Goal: Check status: Check status

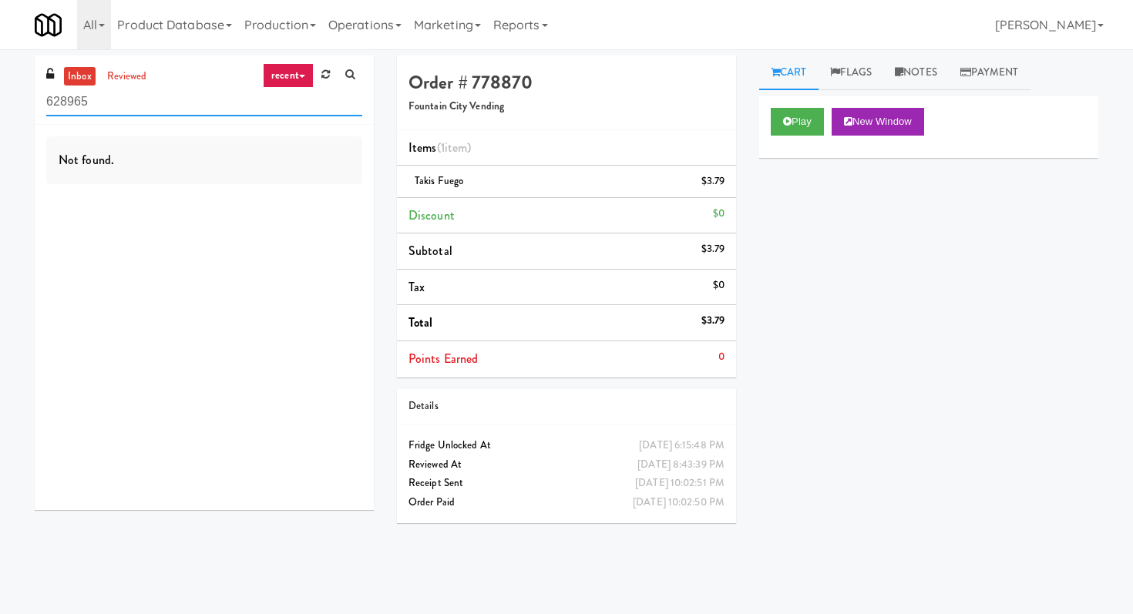
click at [233, 96] on input "628965" at bounding box center [204, 102] width 316 height 29
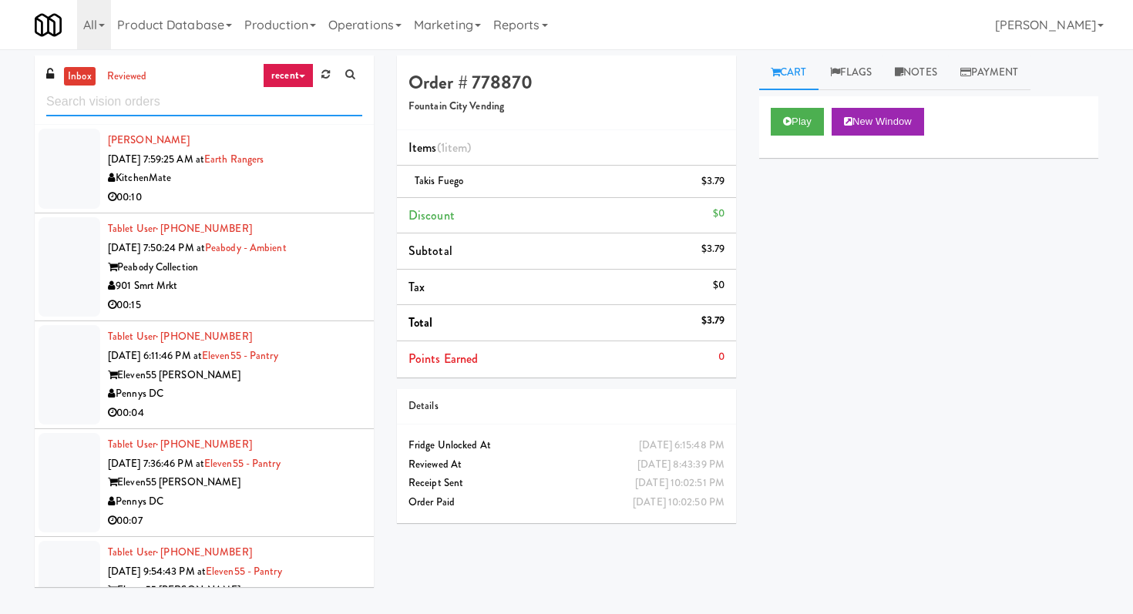
click at [119, 89] on input "text" at bounding box center [204, 102] width 316 height 29
click at [126, 75] on link "reviewed" at bounding box center [127, 76] width 48 height 19
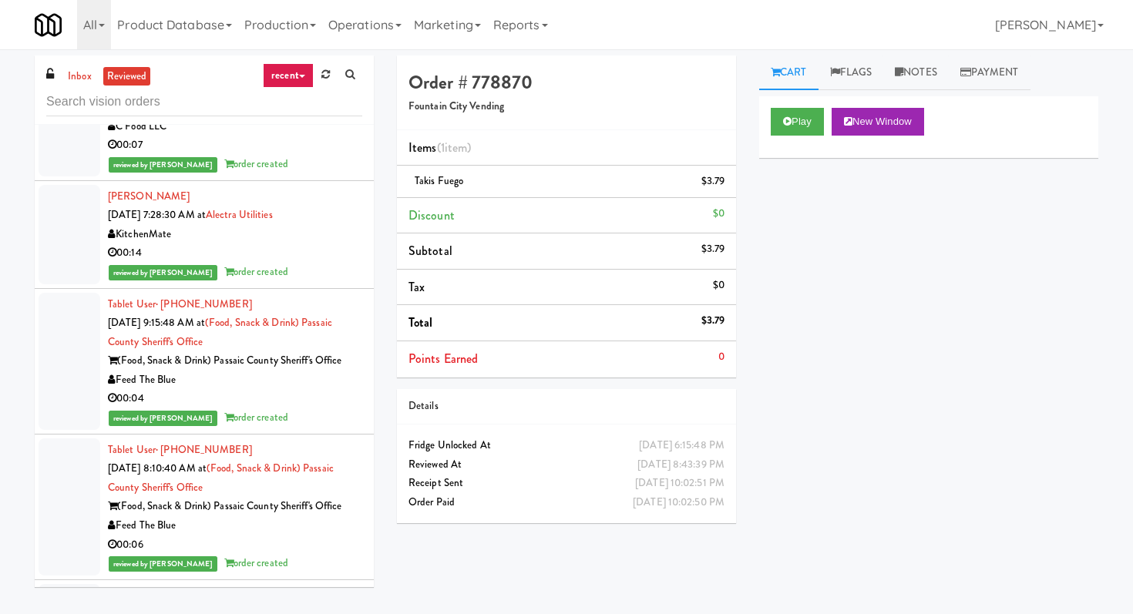
scroll to position [89, 0]
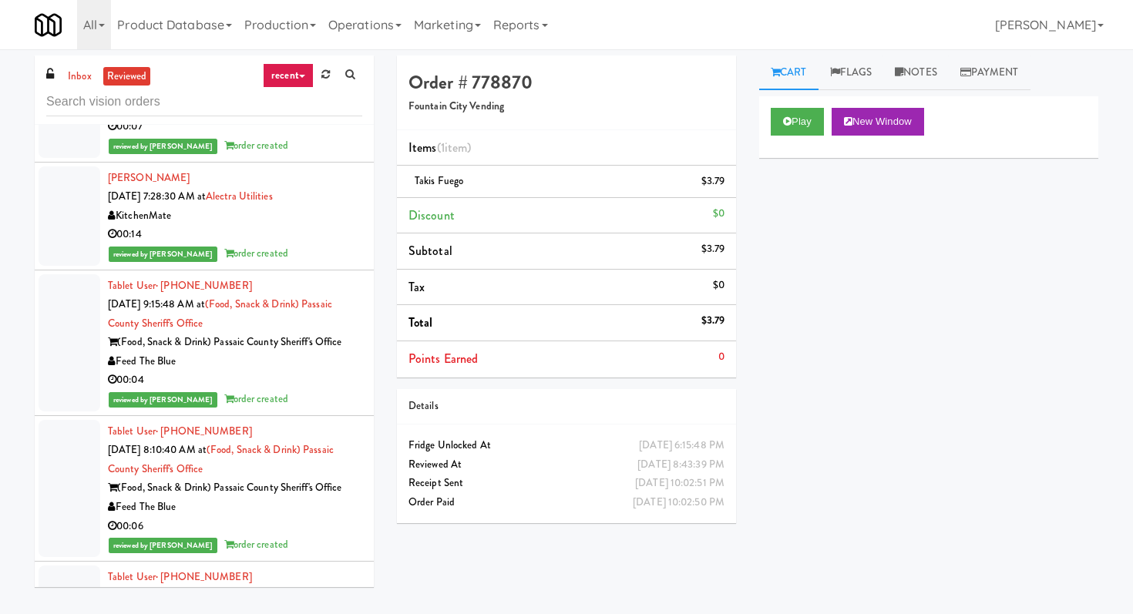
click at [311, 388] on div "00:04" at bounding box center [235, 380] width 254 height 19
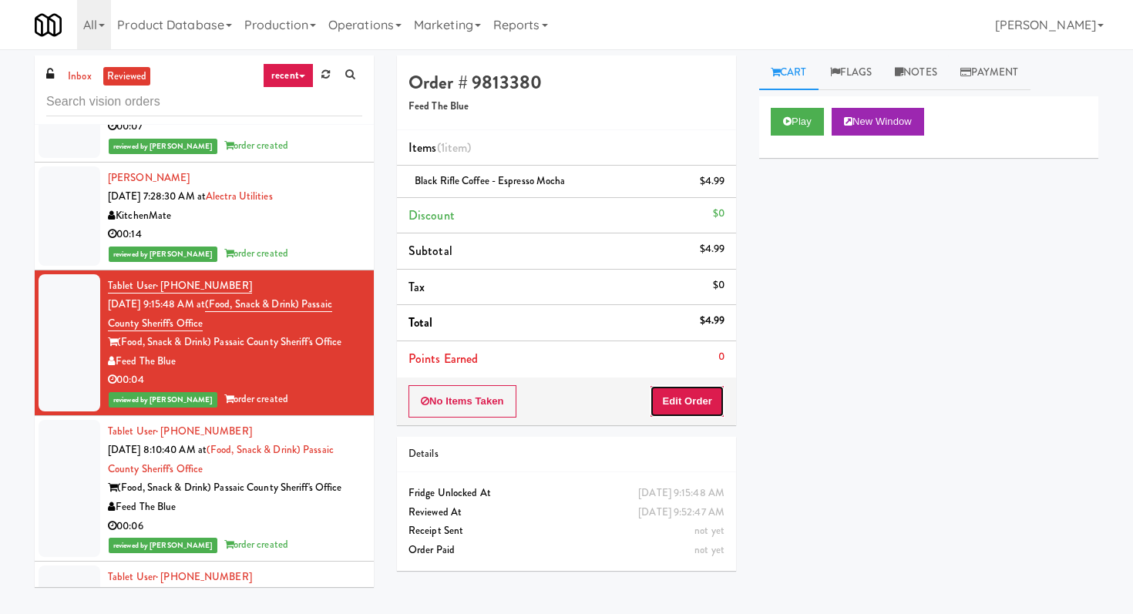
click at [673, 403] on button "Edit Order" at bounding box center [687, 401] width 75 height 32
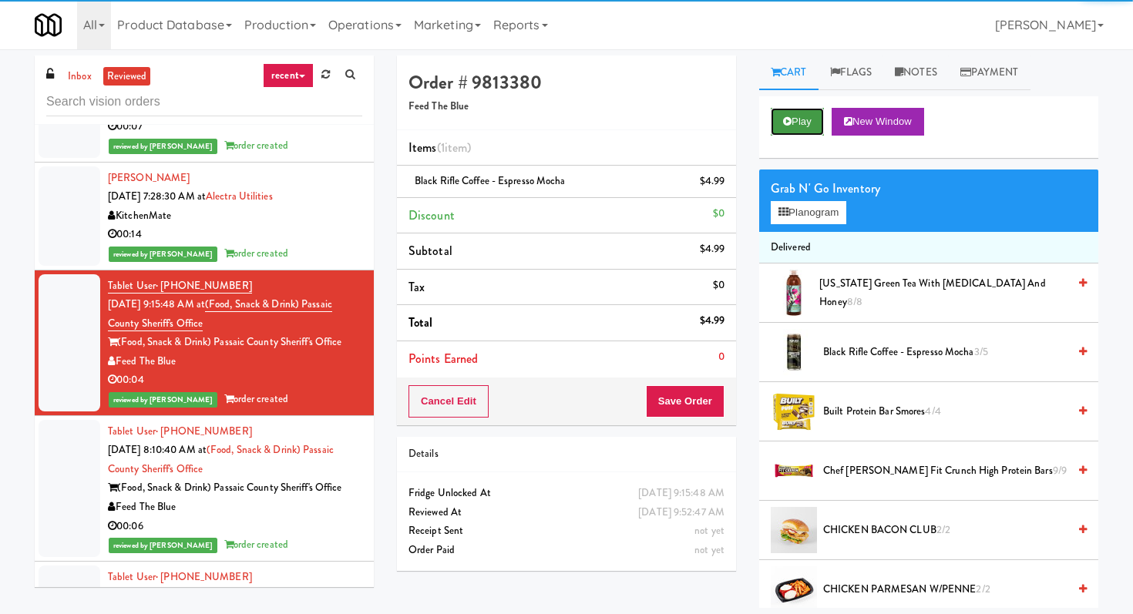
click at [787, 135] on button "Play" at bounding box center [797, 122] width 53 height 28
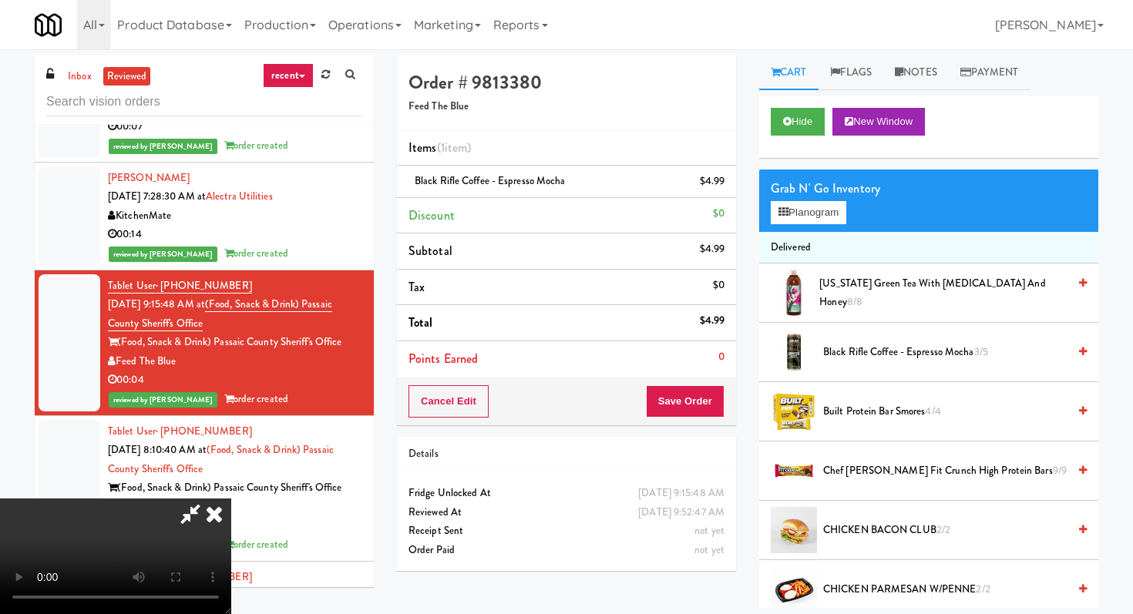
click at [898, 358] on span "Black Rifle Coffee - Espresso Mocha 3/5" at bounding box center [945, 352] width 244 height 19
click at [898, 358] on span "Black Rifle Coffee - Espresso Mocha 2/5" at bounding box center [945, 352] width 244 height 19
click at [231, 499] on icon at bounding box center [214, 514] width 34 height 31
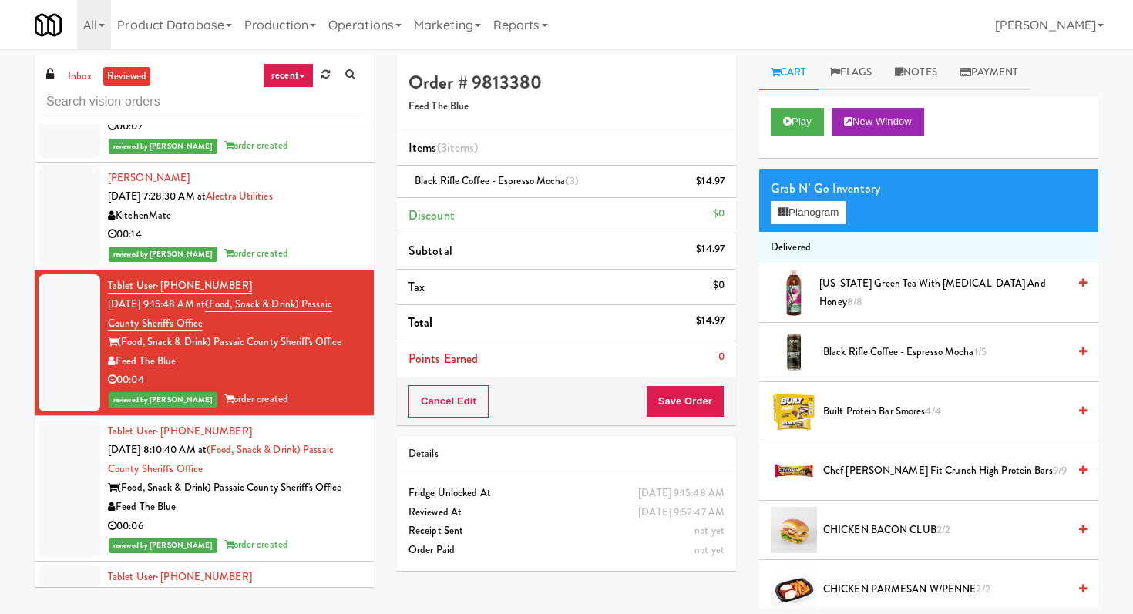
click at [336, 234] on div "00:14" at bounding box center [235, 234] width 254 height 19
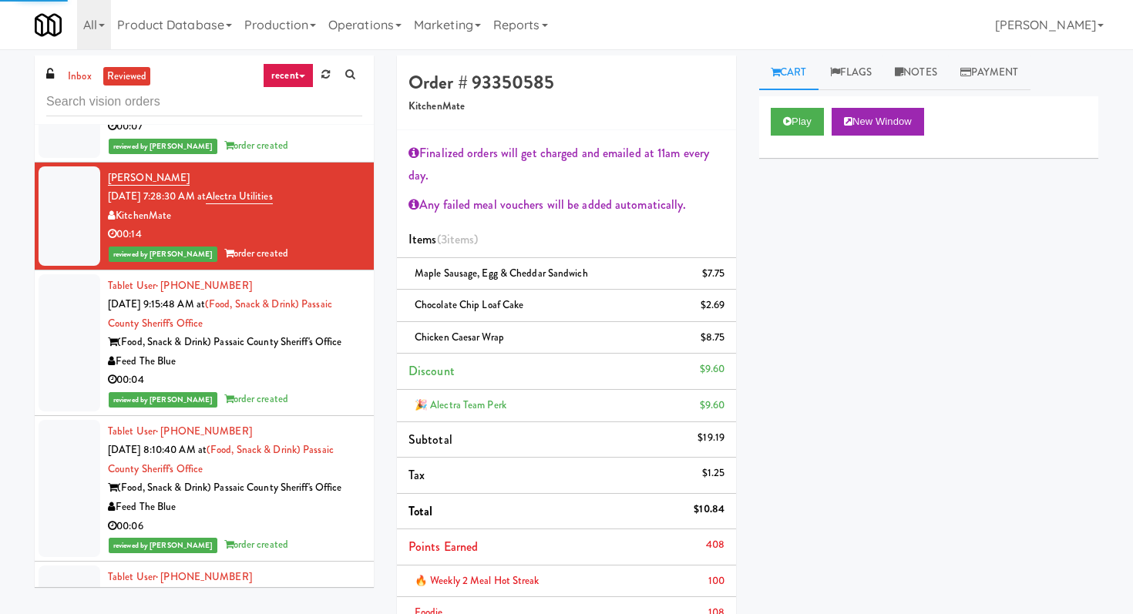
click at [342, 403] on div "reviewed by [PERSON_NAME] A order created" at bounding box center [235, 399] width 254 height 19
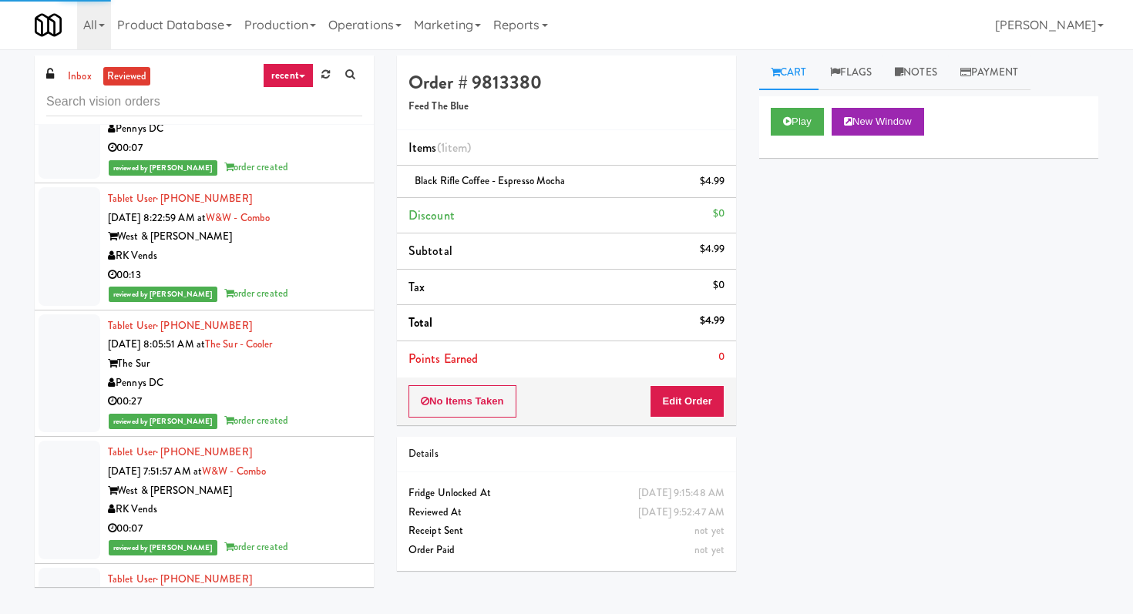
scroll to position [4598, 0]
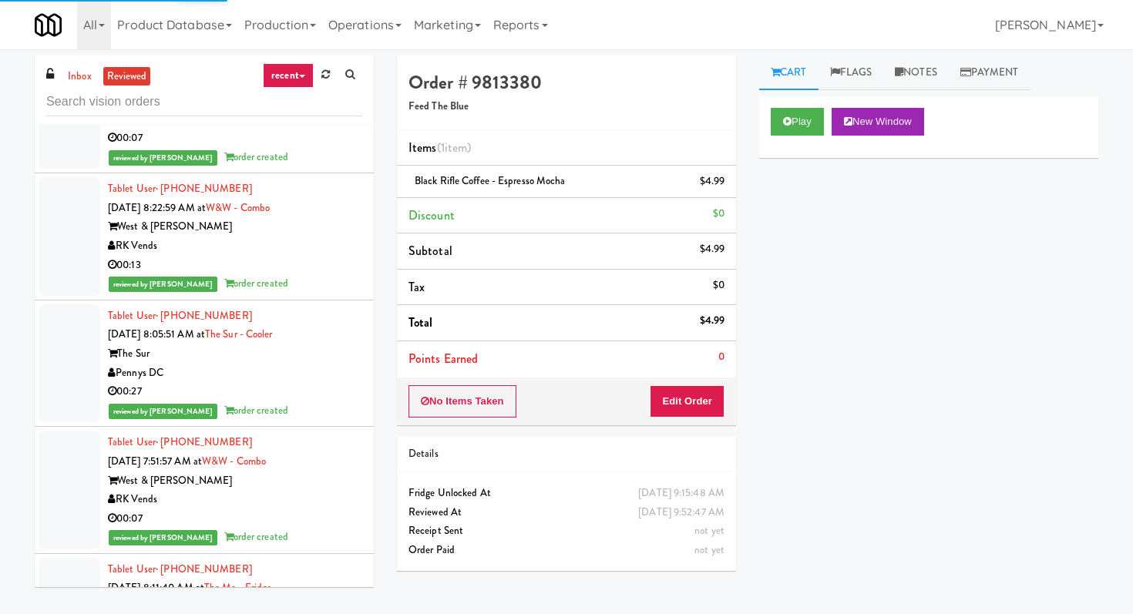
click at [350, 301] on li "Tablet User · (703) 615-3430 [DATE] 8:05:51 AM at The Sur - Cooler The Sur Penn…" at bounding box center [204, 364] width 339 height 127
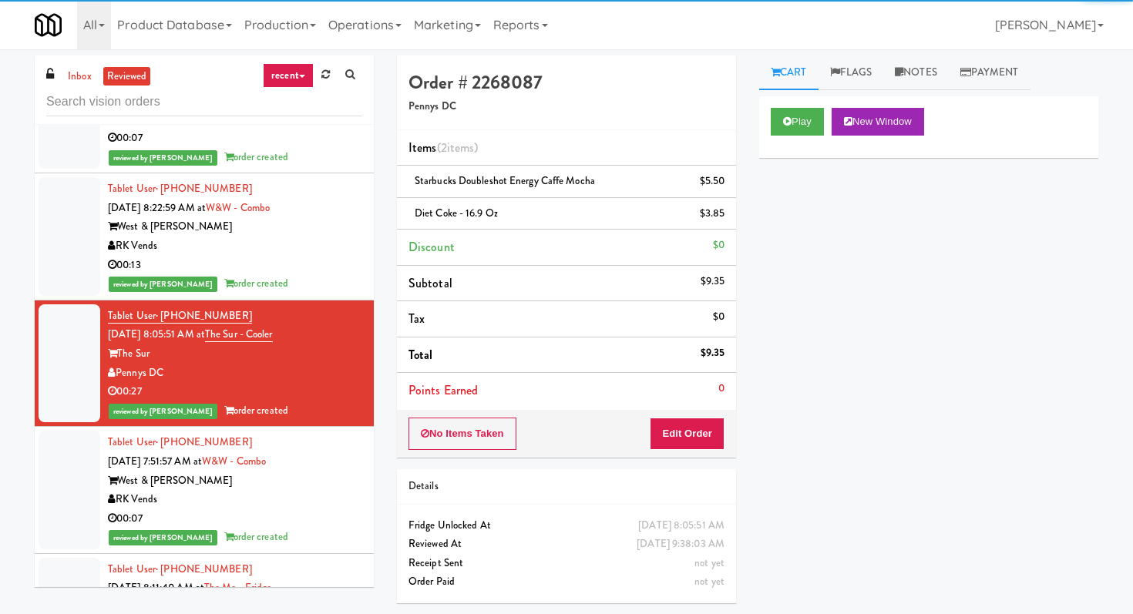
click at [357, 256] on div "00:13" at bounding box center [235, 265] width 254 height 19
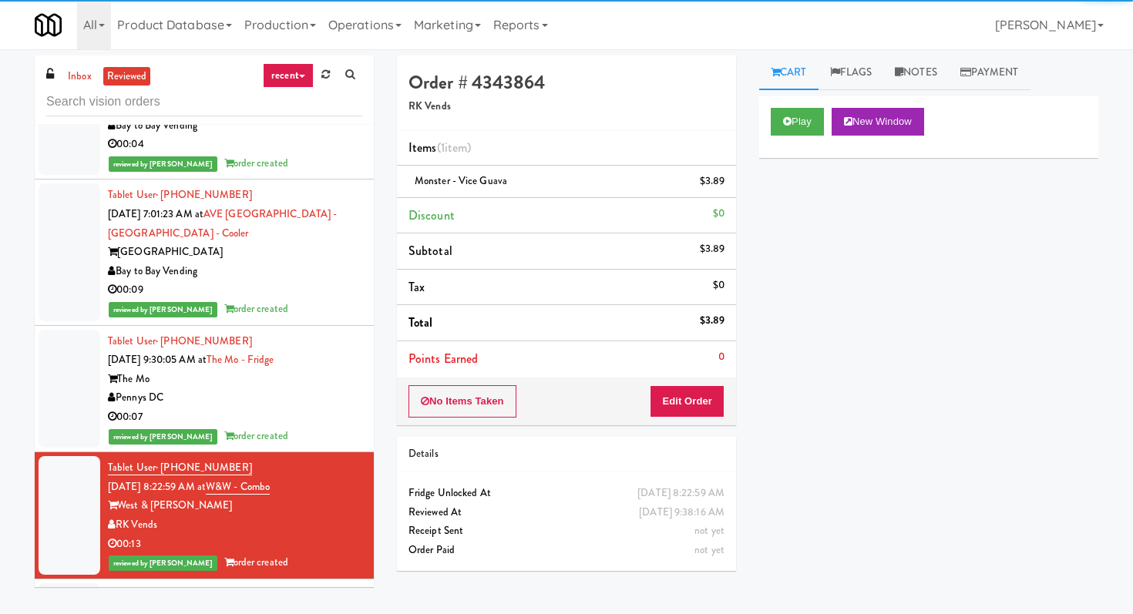
click at [344, 300] on div "reviewed by [PERSON_NAME] order created" at bounding box center [235, 309] width 254 height 19
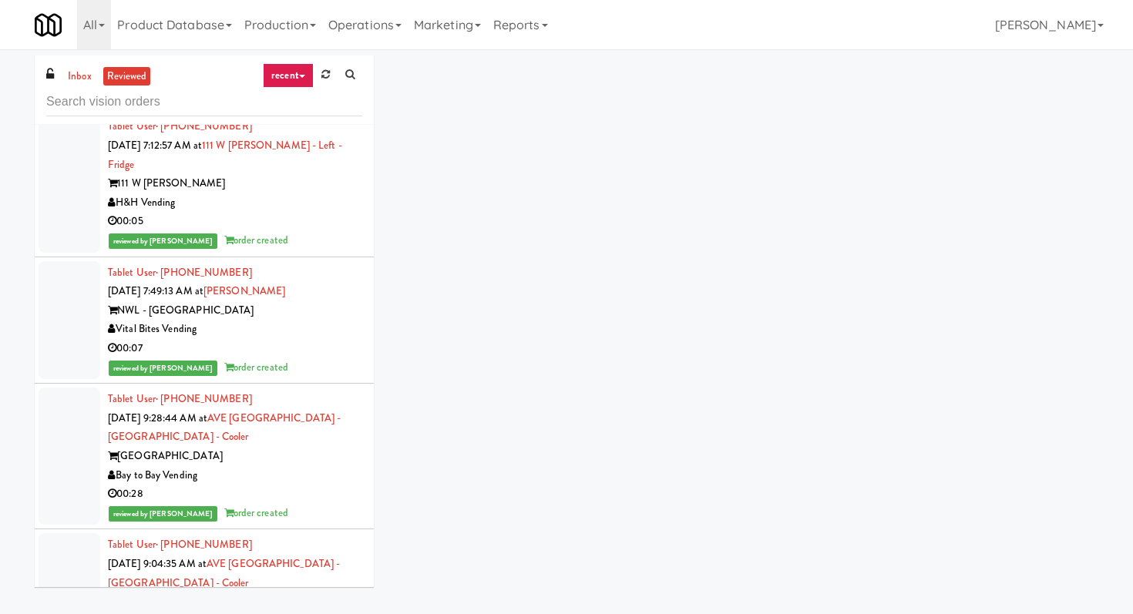
scroll to position [3210, 0]
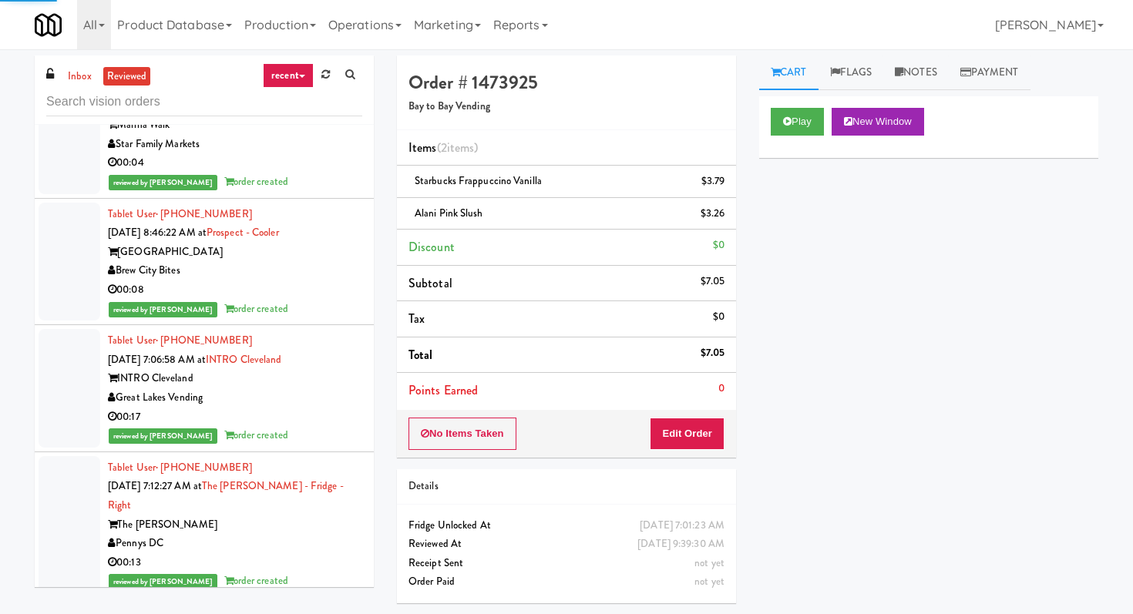
click at [330, 300] on div "reviewed by [PERSON_NAME] order created" at bounding box center [235, 309] width 254 height 19
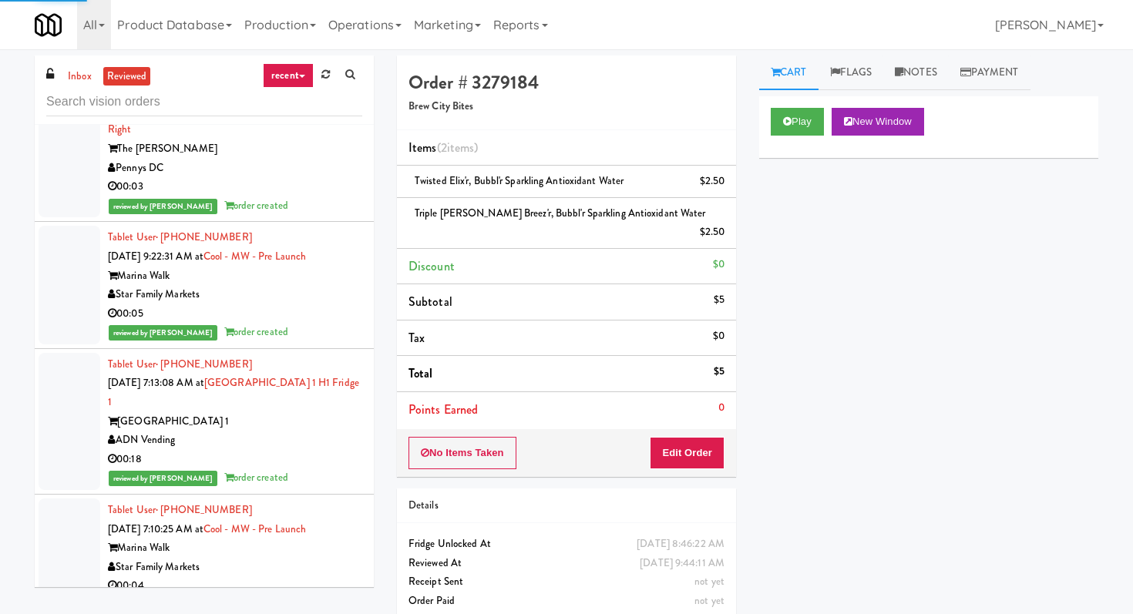
scroll to position [2564, 0]
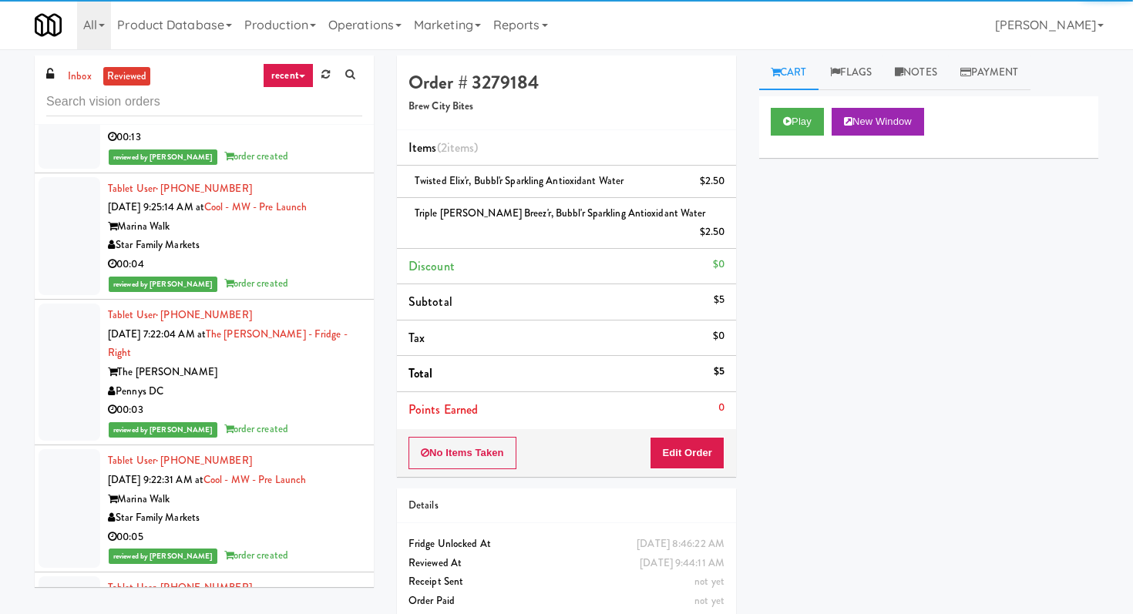
click at [325, 255] on div "00:04" at bounding box center [235, 264] width 254 height 19
